Goal: Information Seeking & Learning: Find specific fact

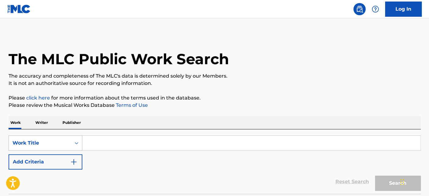
click at [52, 139] on div "Work Title" at bounding box center [46, 143] width 74 height 15
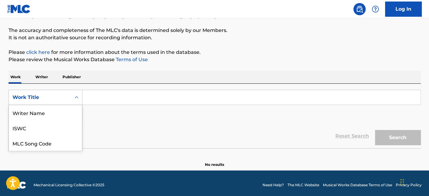
scroll to position [30, 0]
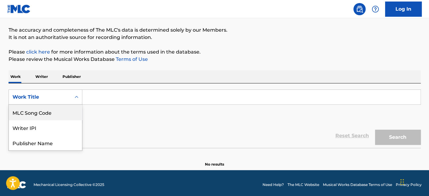
drag, startPoint x: 112, startPoint y: 104, endPoint x: 100, endPoint y: 85, distance: 21.6
click at [112, 104] on input "Search Form" at bounding box center [251, 97] width 338 height 15
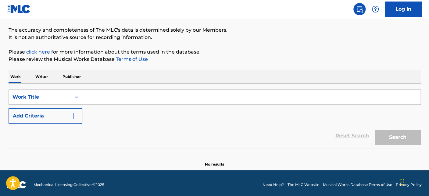
click at [140, 96] on input "Search Form" at bounding box center [251, 97] width 338 height 15
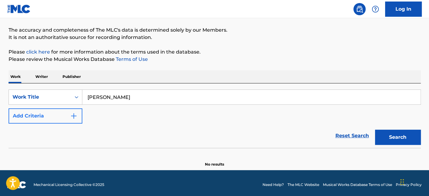
type input "[PERSON_NAME]"
click at [76, 117] on img "Search Form" at bounding box center [73, 115] width 7 height 7
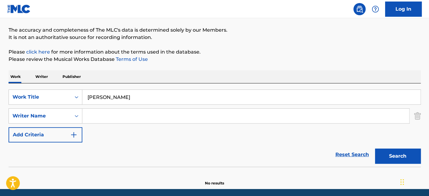
click at [97, 117] on input "Search Form" at bounding box center [245, 116] width 327 height 15
paste input "MASEKELA"
type input "MASEKELA"
click at [392, 156] on button "Search" at bounding box center [398, 156] width 46 height 15
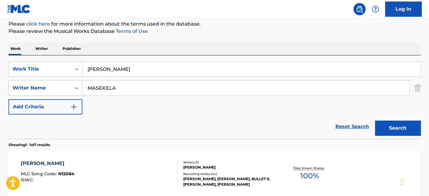
scroll to position [114, 0]
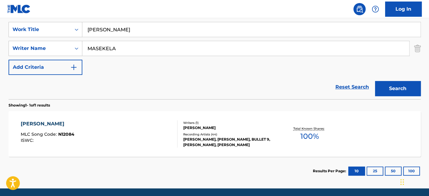
click at [160, 126] on div "[PERSON_NAME] MLC Song Code : N12084 ISWC :" at bounding box center [99, 133] width 157 height 27
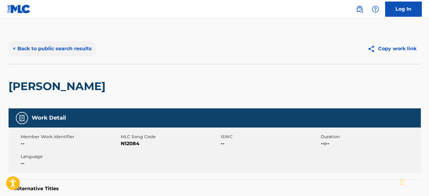
click at [64, 54] on button "< Back to public search results" at bounding box center [52, 48] width 87 height 15
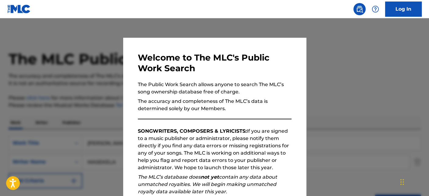
scroll to position [100, 0]
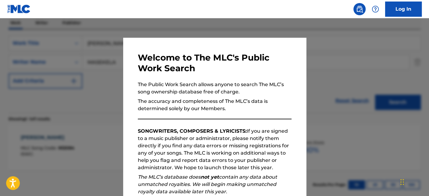
click at [93, 76] on div at bounding box center [214, 116] width 429 height 196
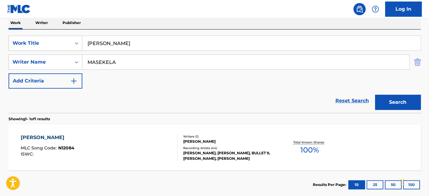
click at [415, 61] on img "Search Form" at bounding box center [417, 62] width 7 height 15
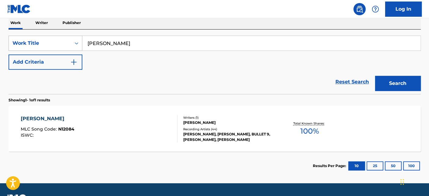
click at [63, 46] on div "Work Title" at bounding box center [40, 43] width 62 height 12
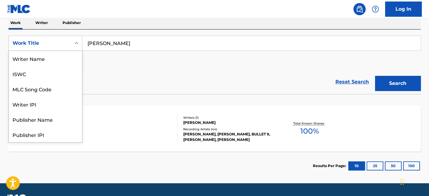
scroll to position [30, 0]
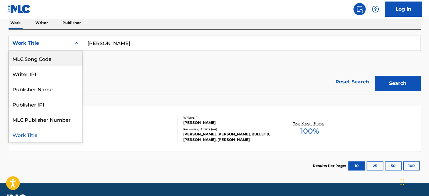
click at [49, 57] on div "MLC Song Code" at bounding box center [45, 58] width 73 height 15
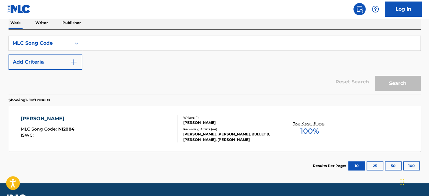
click at [147, 42] on input "Search Form" at bounding box center [251, 43] width 338 height 15
paste input "N5865B"
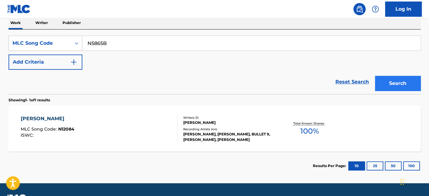
type input "N5865B"
click at [398, 79] on button "Search" at bounding box center [398, 83] width 46 height 15
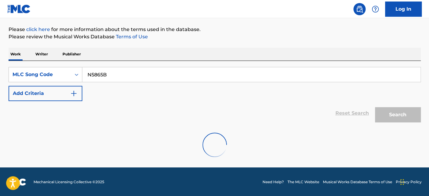
scroll to position [100, 0]
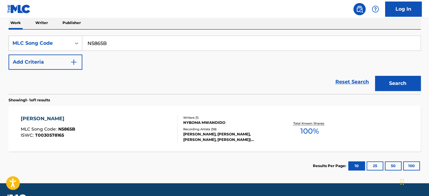
click at [104, 126] on div "[PERSON_NAME] MLC Song Code : N5865B ISWC : T0030578165" at bounding box center [99, 128] width 157 height 27
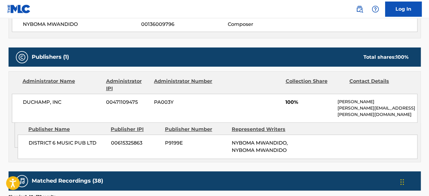
scroll to position [203, 0]
